Goal: Navigation & Orientation: Find specific page/section

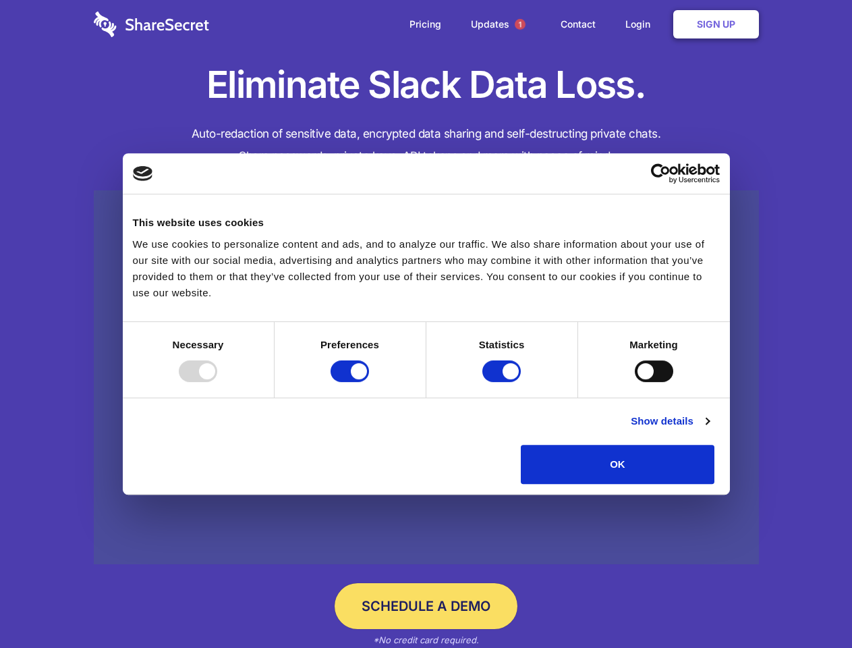
click at [217, 382] on div at bounding box center [198, 371] width 38 height 22
click at [369, 382] on input "Preferences" at bounding box center [350, 371] width 38 height 22
checkbox input "false"
click at [503, 382] on input "Statistics" at bounding box center [501, 371] width 38 height 22
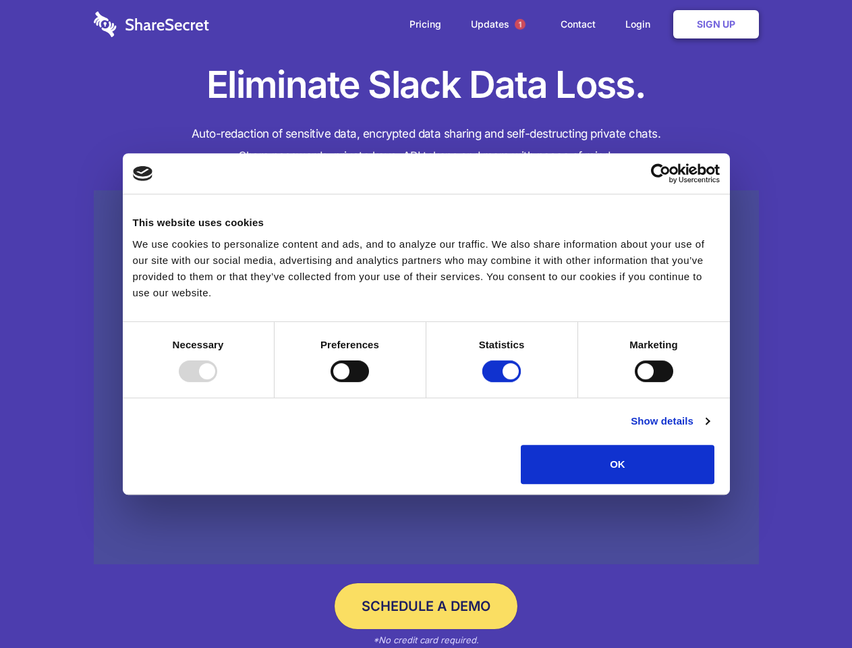
checkbox input "false"
click at [635, 382] on input "Marketing" at bounding box center [654, 371] width 38 height 22
checkbox input "true"
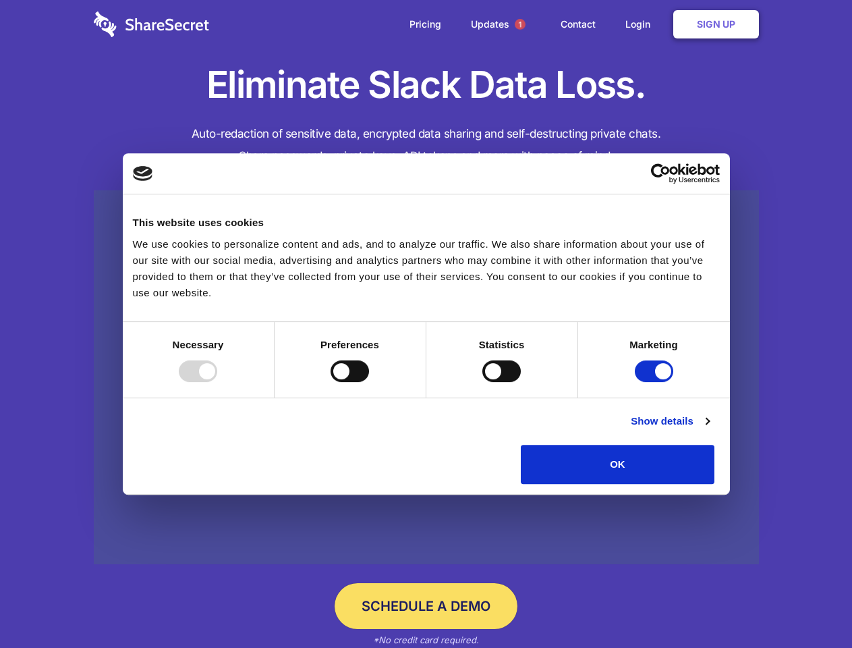
click at [709, 429] on link "Show details" at bounding box center [670, 421] width 78 height 16
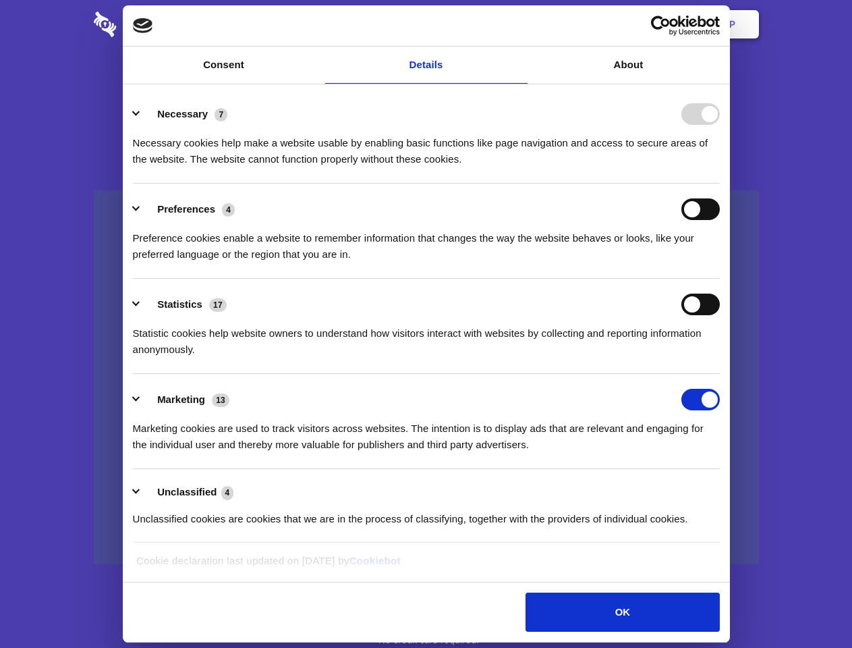
click at [720, 183] on li "Necessary 7 Necessary cookies help make a website usable by enabling basic func…" at bounding box center [426, 135] width 587 height 95
click at [519, 24] on span "1" at bounding box center [520, 24] width 11 height 11
